Goal: Task Accomplishment & Management: Manage account settings

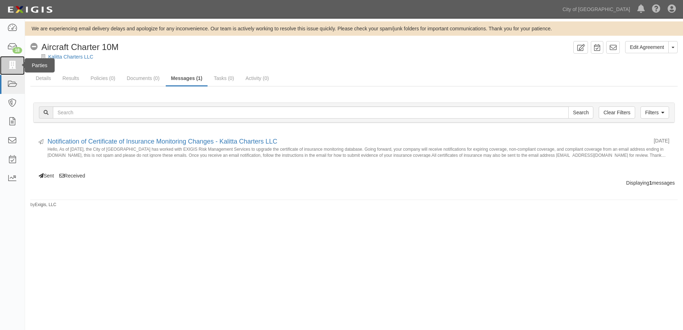
click at [12, 67] on icon at bounding box center [12, 65] width 10 height 8
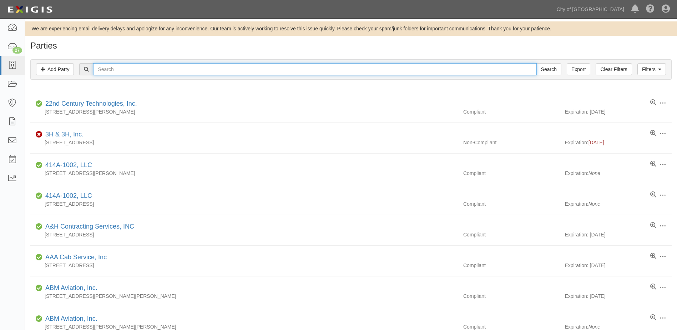
click at [195, 72] on input "text" at bounding box center [314, 69] width 443 height 12
type input "bandura"
click at [537, 63] on input "Search" at bounding box center [549, 69] width 25 height 12
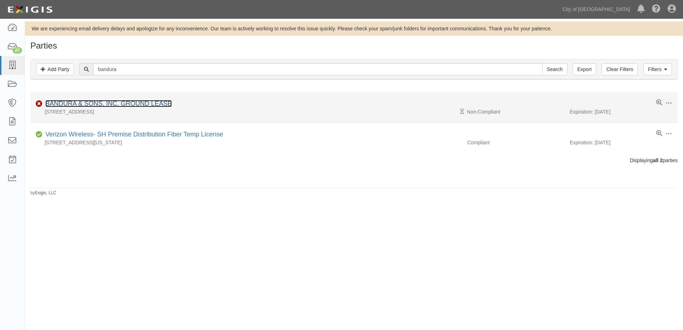
click at [117, 101] on link "BANDURA & SONS, INC. GROUND LEASE" at bounding box center [108, 103] width 126 height 7
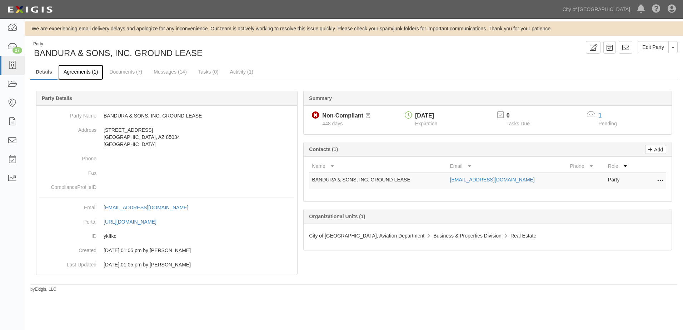
click at [78, 72] on link "Agreements (1)" at bounding box center [80, 72] width 45 height 15
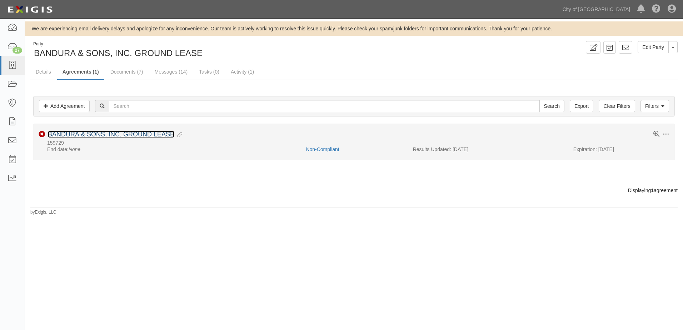
click at [87, 132] on link "BANDURA & SONS, INC. GROUND LEASE" at bounding box center [111, 134] width 126 height 7
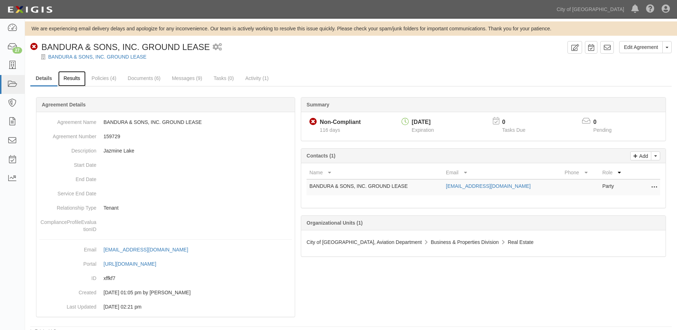
click at [80, 81] on link "Results" at bounding box center [71, 78] width 27 height 15
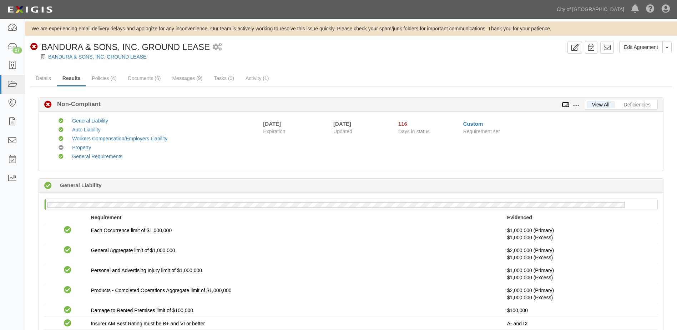
click at [569, 105] on icon at bounding box center [566, 104] width 8 height 5
click at [566, 104] on icon at bounding box center [566, 104] width 8 height 5
click at [575, 103] on span at bounding box center [576, 105] width 6 height 6
click at [591, 100] on link "Edit Requirements" at bounding box center [609, 103] width 56 height 13
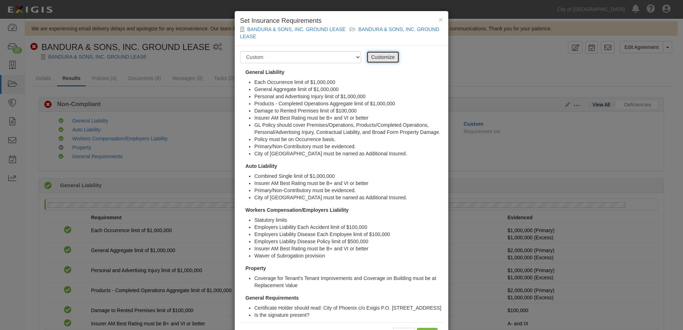
click at [378, 58] on link "Customize" at bounding box center [382, 57] width 33 height 12
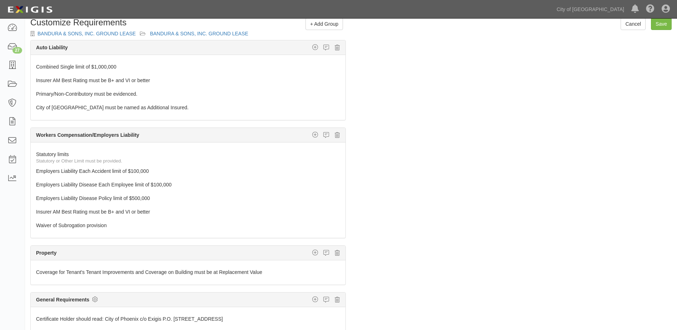
scroll to position [36, 0]
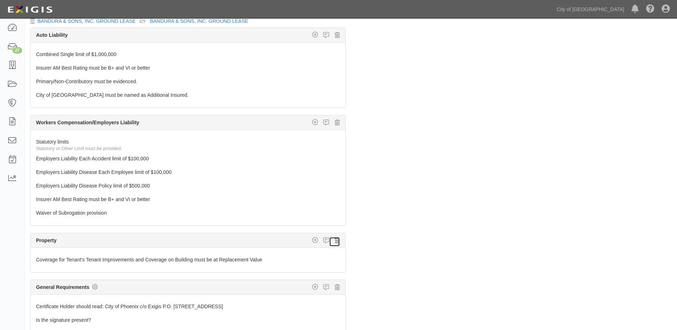
click at [335, 239] on icon at bounding box center [337, 240] width 5 height 6
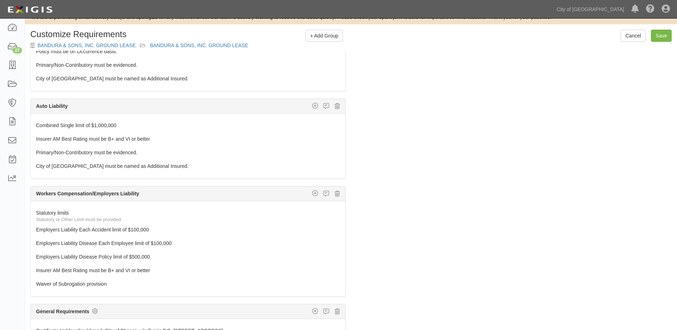
scroll to position [0, 0]
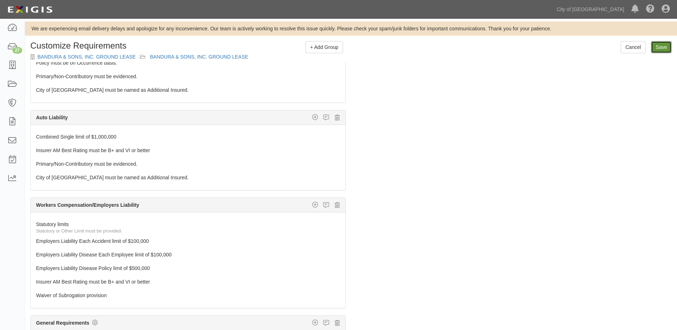
click at [663, 48] on input "Save" at bounding box center [661, 47] width 21 height 12
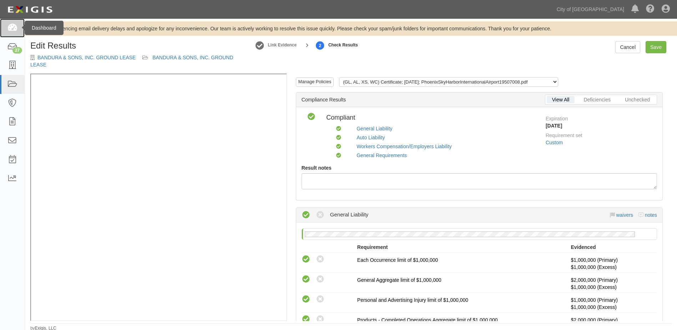
click at [12, 31] on icon at bounding box center [12, 28] width 10 height 8
click at [660, 49] on link "Save" at bounding box center [656, 47] width 21 height 12
radio input "true"
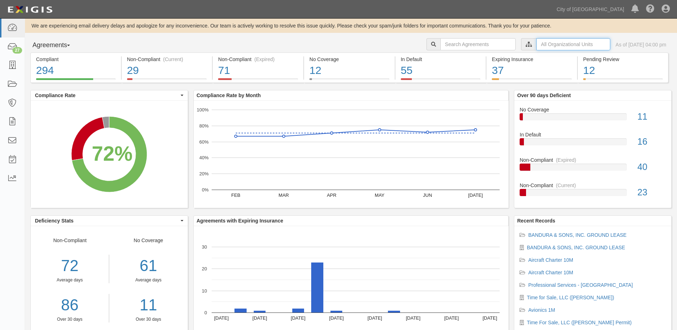
click at [537, 45] on input "text" at bounding box center [574, 44] width 74 height 12
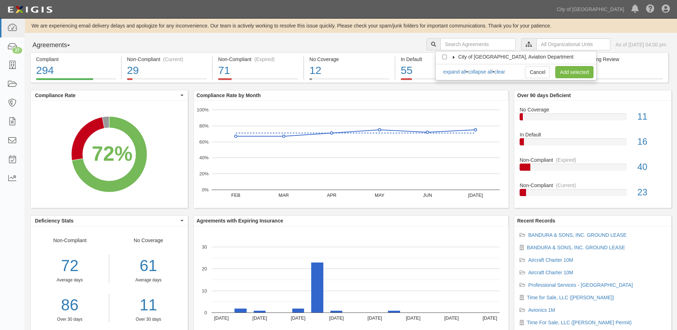
click at [453, 57] on icon at bounding box center [454, 57] width 5 height 3
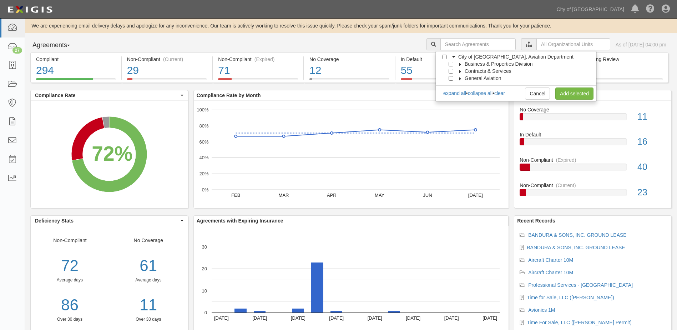
click at [460, 64] on icon at bounding box center [460, 64] width 5 height 3
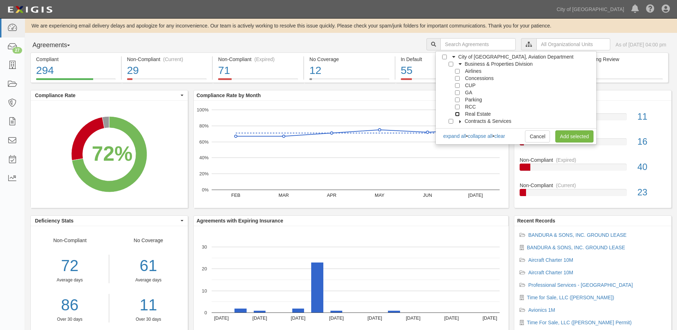
click at [459, 113] on input "Real Estate" at bounding box center [457, 114] width 5 height 5
checkbox input "true"
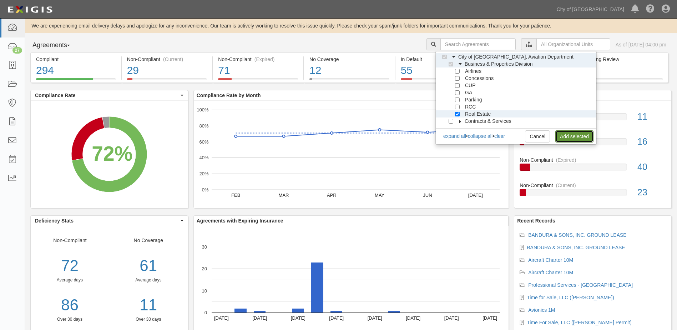
click at [561, 138] on link "Add selected" at bounding box center [575, 136] width 38 height 12
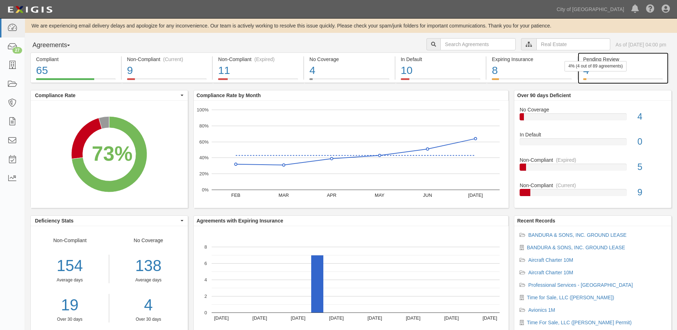
click at [629, 69] on div "4" at bounding box center [623, 70] width 80 height 15
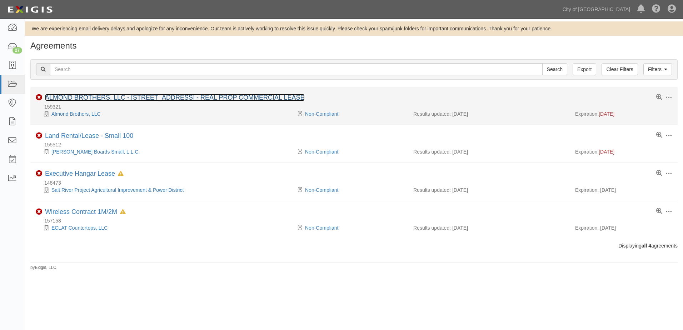
click at [267, 98] on link "ALMOND BROTHERS, LLC - [STREET_ADDRESS] - REAL PROP COMMERCIAL LEASE" at bounding box center [175, 97] width 260 height 7
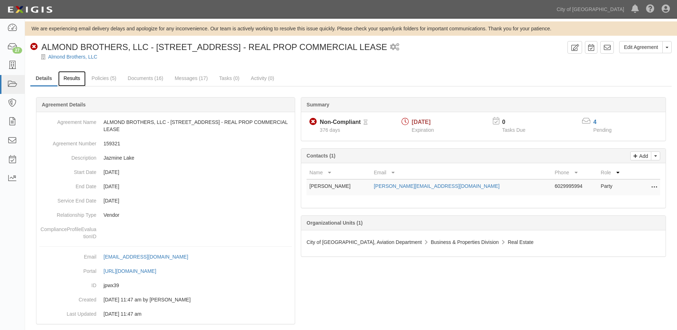
click at [75, 79] on link "Results" at bounding box center [71, 78] width 27 height 15
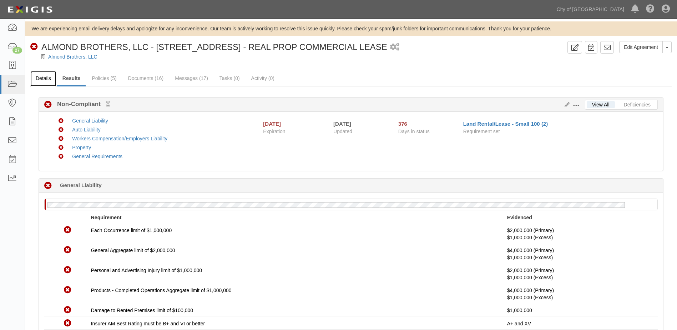
click at [43, 81] on link "Details" at bounding box center [43, 78] width 26 height 15
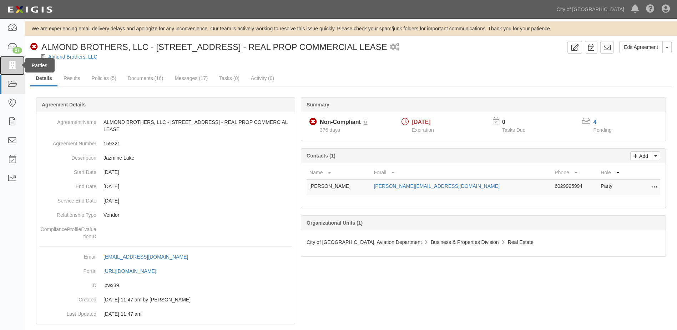
click at [17, 70] on icon at bounding box center [12, 65] width 10 height 8
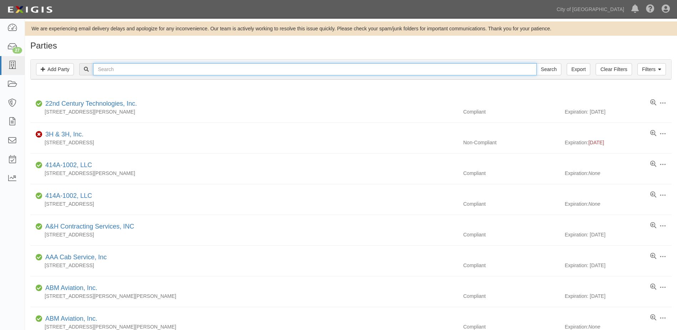
click at [121, 70] on input "text" at bounding box center [314, 69] width 443 height 12
type input "bandura"
click at [537, 63] on input "Search" at bounding box center [549, 69] width 25 height 12
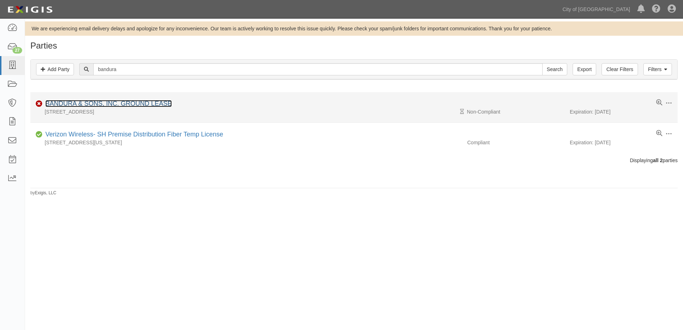
click at [52, 106] on link "BANDURA & SONS, INC. GROUND LEASE" at bounding box center [108, 103] width 126 height 7
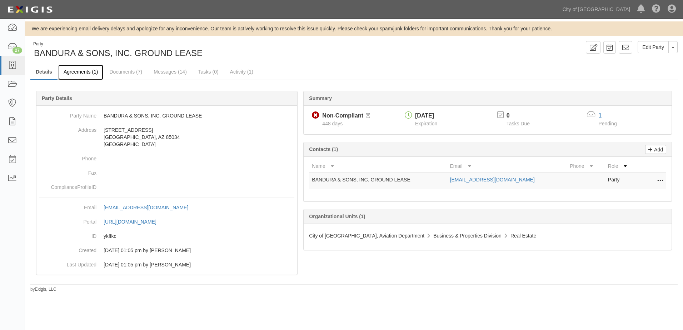
click at [90, 72] on link "Agreements (1)" at bounding box center [80, 72] width 45 height 15
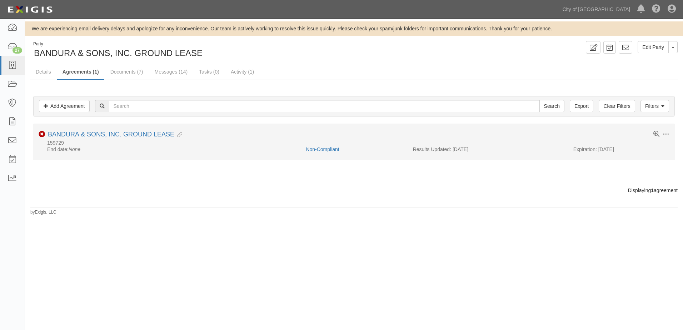
click at [72, 130] on li "Toggle Agreement Dropdown Edit Log activity Add task Send message Archive Non-C…" at bounding box center [353, 142] width 641 height 36
click at [75, 130] on li "Toggle Agreement Dropdown Edit Log activity Add task Send message Archive Non-C…" at bounding box center [353, 142] width 641 height 36
click at [79, 133] on link "BANDURA & SONS, INC. GROUND LEASE" at bounding box center [111, 134] width 126 height 7
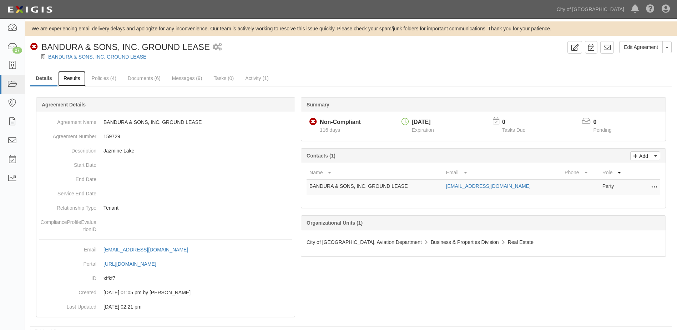
click at [79, 80] on link "Results" at bounding box center [71, 78] width 27 height 15
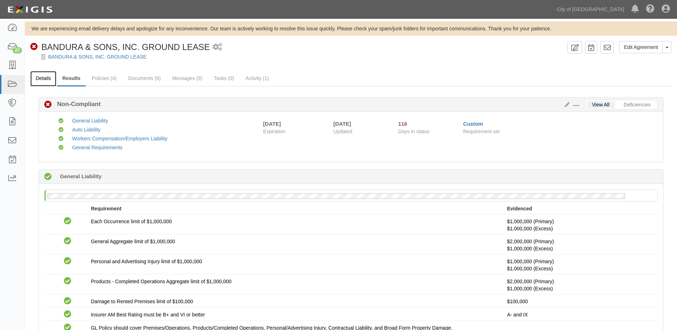
click at [42, 79] on link "Details" at bounding box center [43, 78] width 26 height 15
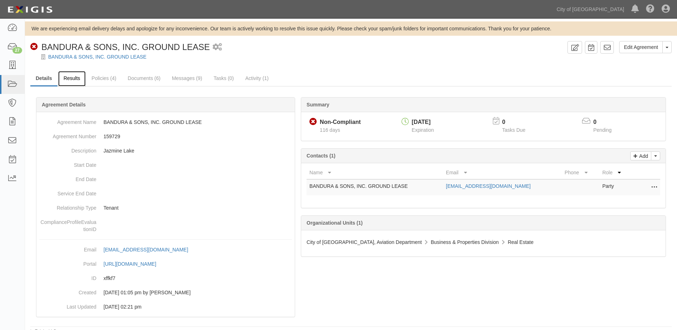
click at [62, 77] on link "Results" at bounding box center [71, 78] width 27 height 15
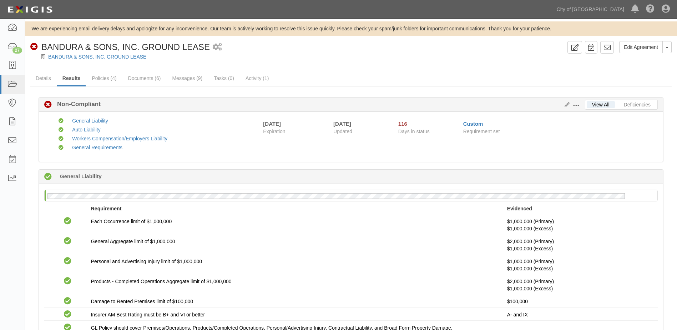
click at [581, 107] on button at bounding box center [577, 105] width 15 height 8
click at [590, 113] on link "View History" at bounding box center [609, 116] width 56 height 13
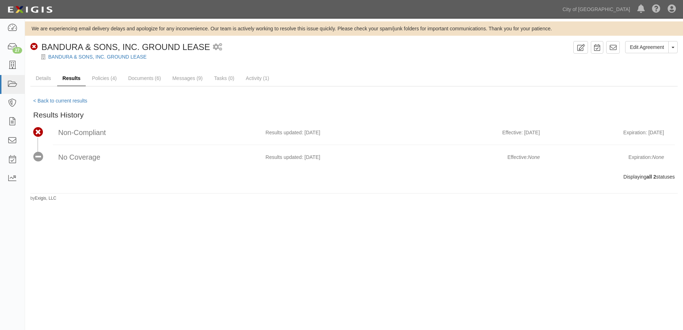
click at [67, 77] on link "Results" at bounding box center [71, 78] width 29 height 15
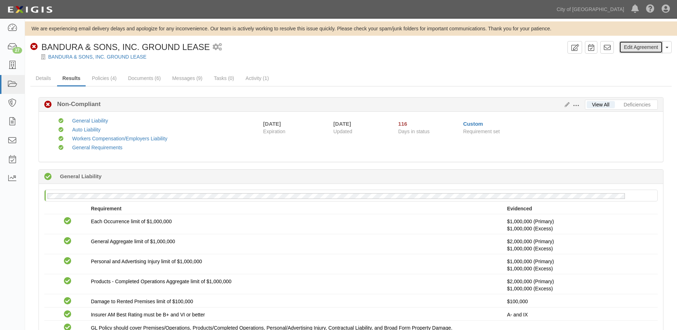
click at [658, 46] on link "Edit Agreement" at bounding box center [642, 47] width 44 height 12
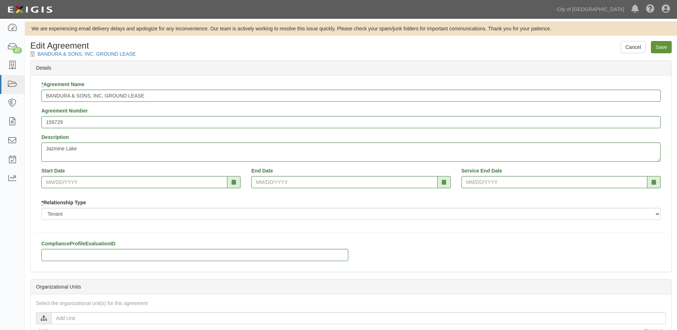
click at [662, 46] on input "Save" at bounding box center [661, 47] width 21 height 12
click at [660, 49] on input "Save" at bounding box center [661, 47] width 21 height 12
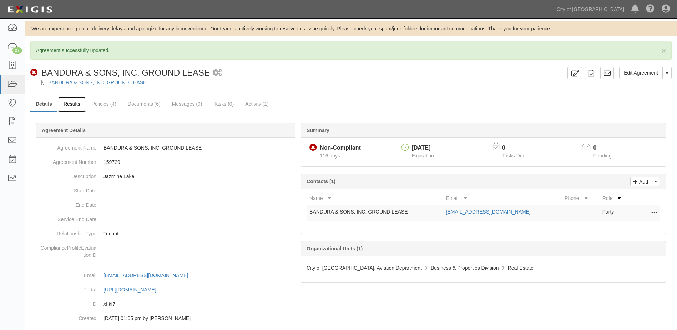
click at [80, 110] on link "Results" at bounding box center [71, 104] width 27 height 15
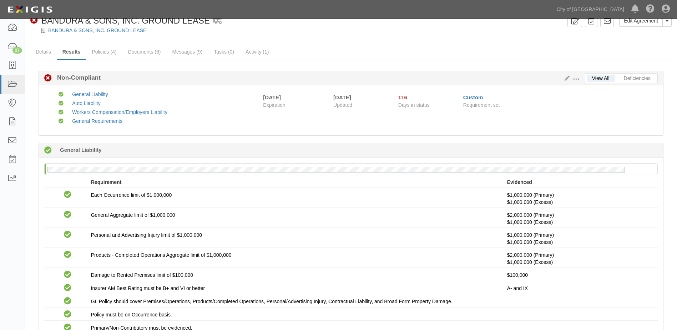
scroll to position [26, 0]
